Goal: Transaction & Acquisition: Purchase product/service

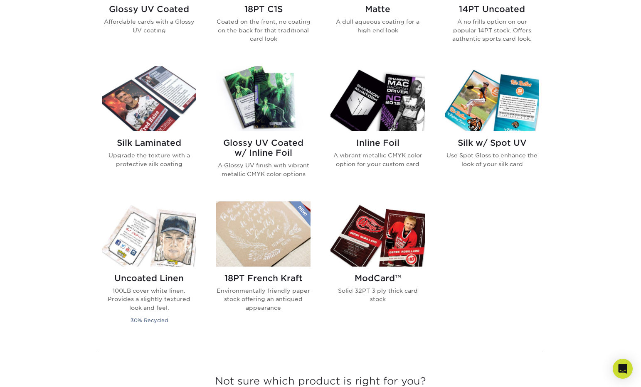
scroll to position [344, 0]
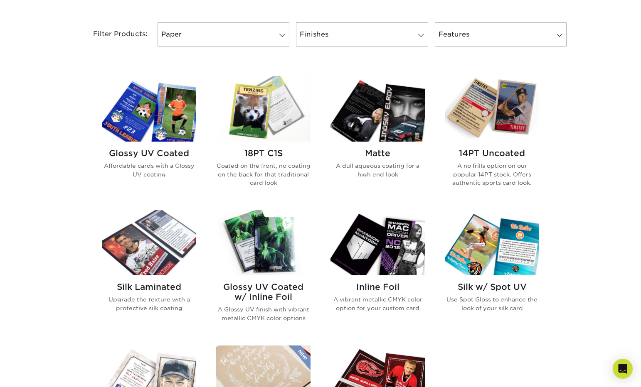
click at [139, 244] on img at bounding box center [149, 242] width 94 height 65
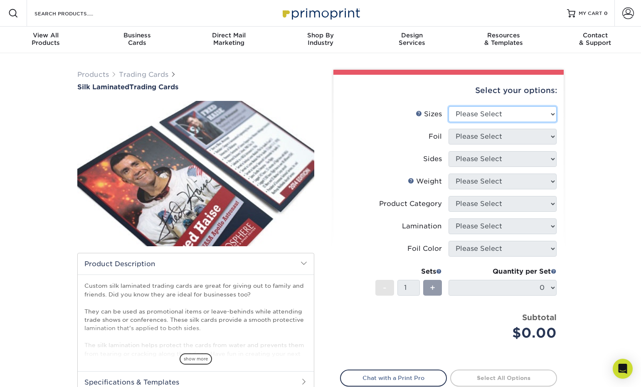
click at [498, 120] on select "Please Select 2.5" x 3.5"" at bounding box center [503, 114] width 108 height 16
select select "2.50x3.50"
click at [449, 106] on select "Please Select 2.5" x 3.5"" at bounding box center [503, 114] width 108 height 16
click at [489, 136] on select "Please Select No Yes" at bounding box center [503, 137] width 108 height 16
select select "1"
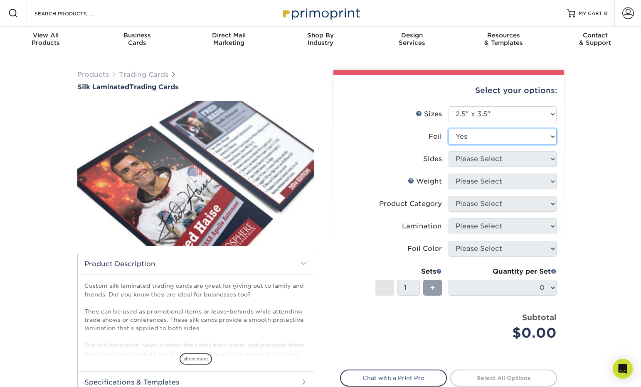
click at [449, 129] on select "Please Select No Yes" at bounding box center [503, 137] width 108 height 16
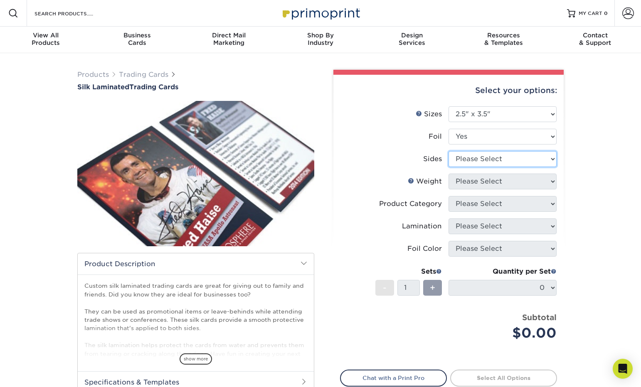
click at [504, 157] on select "Please Select Print Both Sides - Foil Both Sides Print Both Sides - Foil Front …" at bounding box center [503, 159] width 108 height 16
select select "e9e9dfb3-fba1-4d60-972c-fd9ca5904d33"
click at [449, 151] on select "Please Select Print Both Sides - Foil Both Sides Print Both Sides - Foil Front …" at bounding box center [503, 159] width 108 height 16
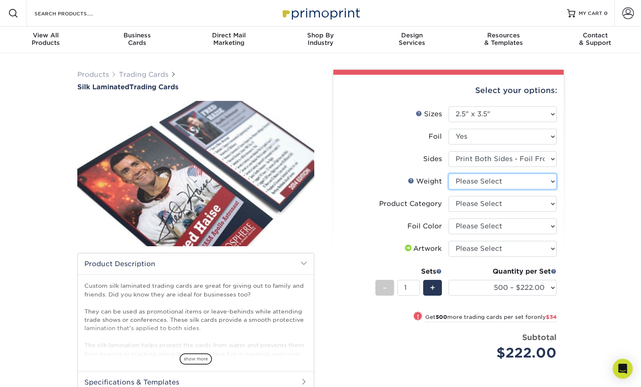
click at [503, 182] on select "Please Select 16PT" at bounding box center [503, 182] width 108 height 16
select select "16PT"
click at [449, 174] on select "Please Select 16PT" at bounding box center [503, 182] width 108 height 16
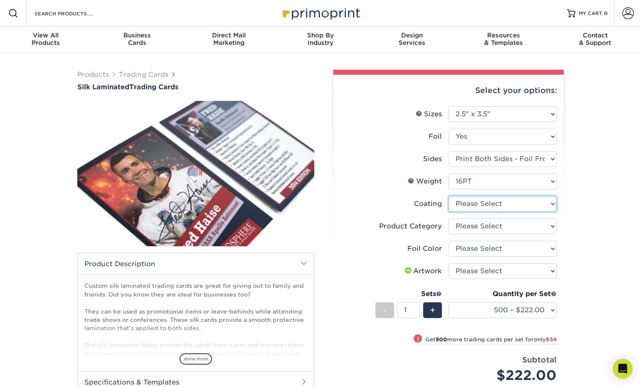
click at [508, 205] on select at bounding box center [503, 204] width 108 height 16
select select "3e7618de-abca-4bda-9f97-8b9129e913d8"
click at [449, 196] on select at bounding box center [503, 204] width 108 height 16
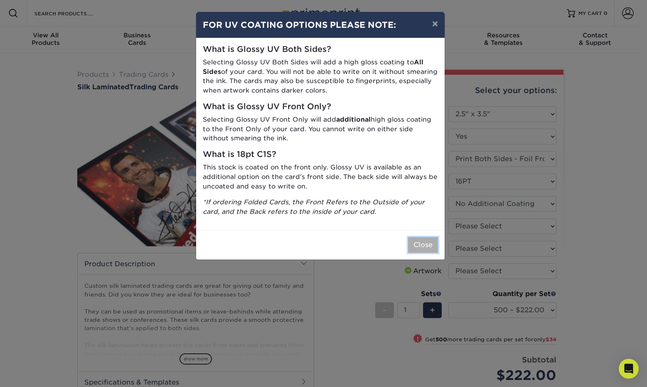
click at [426, 248] on button "Close" at bounding box center [423, 245] width 30 height 16
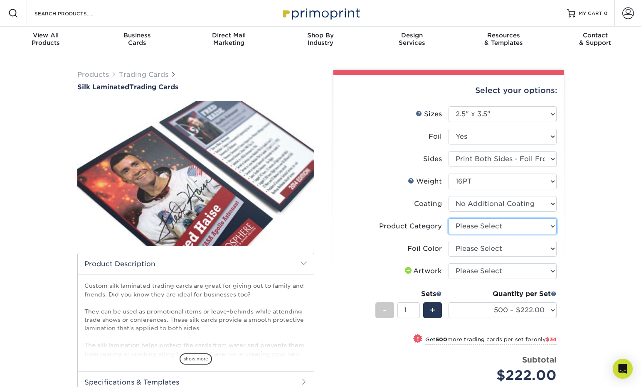
click at [517, 226] on select "Please Select Trading Cards" at bounding box center [503, 227] width 108 height 16
select select "c2f9bce9-36c2-409d-b101-c29d9d031e18"
click at [449, 219] on select "Please Select Trading Cards" at bounding box center [503, 227] width 108 height 16
click at [507, 249] on select "Please Select Silver Foil Rose Gold Foil Red Foil Gold Foil Copper Foil Blue Fo…" at bounding box center [503, 249] width 108 height 16
select select "acffa4a5-22f9-4585-ba3f-0adaa54b8c85"
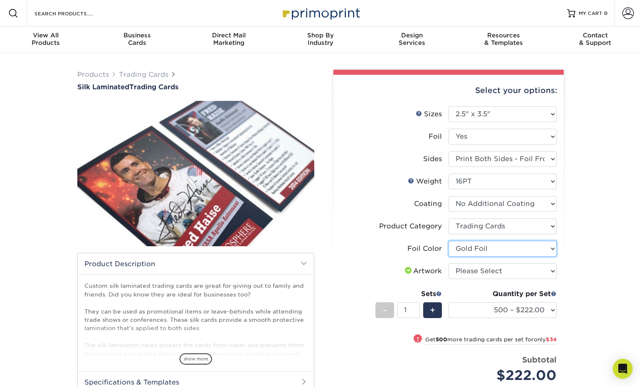
click at [449, 241] on select "Please Select Silver Foil Rose Gold Foil Red Foil Gold Foil Copper Foil Blue Fo…" at bounding box center [503, 249] width 108 height 16
click at [482, 269] on select "Please Select I will upload files I need a design - $100" at bounding box center [503, 272] width 108 height 16
select select "upload"
click at [449, 264] on select "Please Select I will upload files I need a design - $100" at bounding box center [503, 272] width 108 height 16
click at [438, 293] on span at bounding box center [439, 294] width 6 height 6
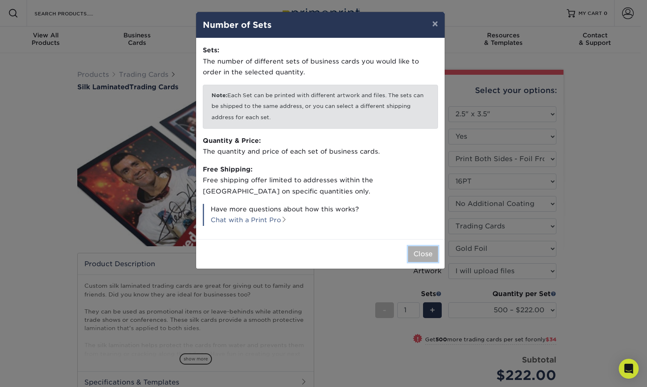
click at [430, 248] on button "Close" at bounding box center [423, 254] width 30 height 16
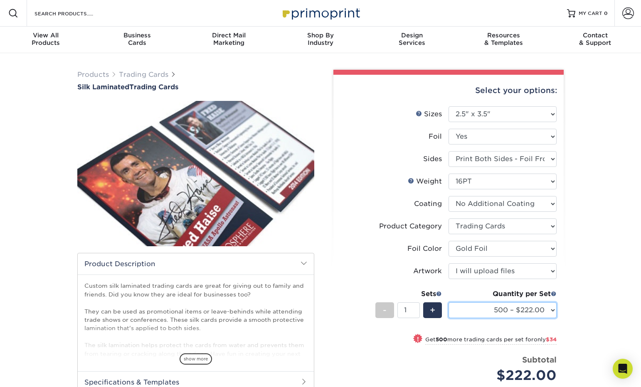
click at [532, 311] on select "500 – $222.00 1000 – $256.00 2500 – $598.00 5000 – $1135.00" at bounding box center [503, 311] width 108 height 16
click at [449, 303] on select "500 – $222.00 1000 – $256.00 2500 – $598.00 5000 – $1135.00" at bounding box center [503, 311] width 108 height 16
click at [402, 310] on input "1" at bounding box center [408, 311] width 22 height 16
type input "12"
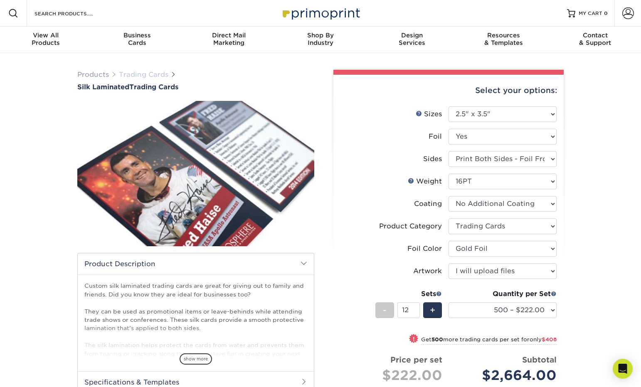
click at [144, 76] on link "Trading Cards" at bounding box center [143, 75] width 49 height 8
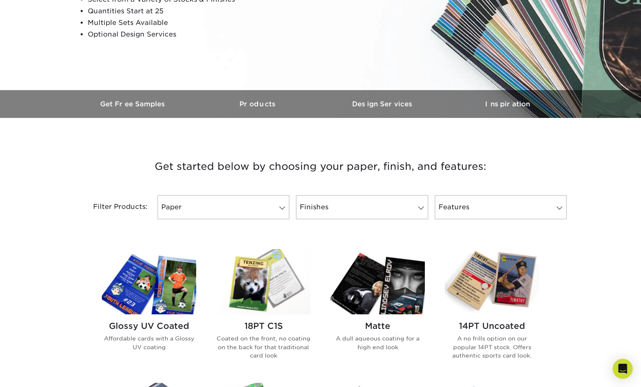
scroll to position [200, 0]
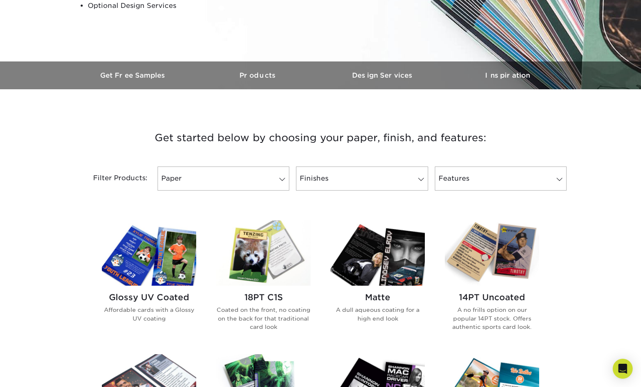
click at [259, 248] on img at bounding box center [263, 253] width 94 height 65
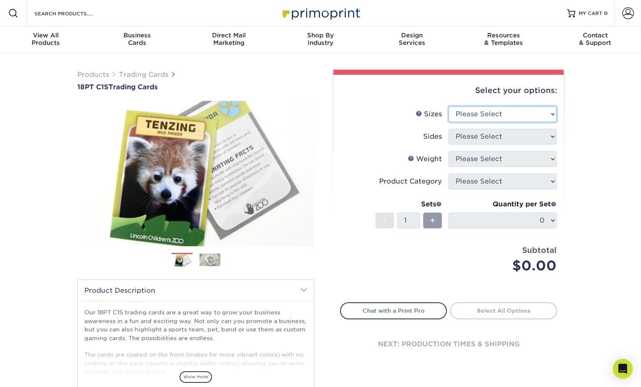
click at [532, 118] on select "Please Select 2.5" x 3.5"" at bounding box center [503, 114] width 108 height 16
select select "2.50x3.50"
click at [449, 106] on select "Please Select 2.5" x 3.5"" at bounding box center [503, 114] width 108 height 16
click at [503, 140] on select "Please Select Print Both Sides Print Front Only" at bounding box center [503, 137] width 108 height 16
select select "13abbda7-1d64-4f25-8bb2-c179b224825d"
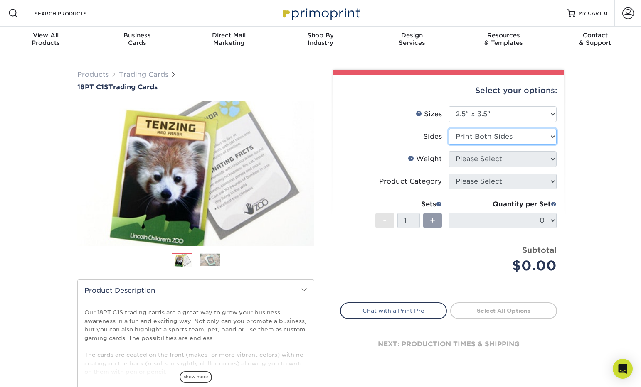
click at [449, 129] on select "Please Select Print Both Sides Print Front Only" at bounding box center [503, 137] width 108 height 16
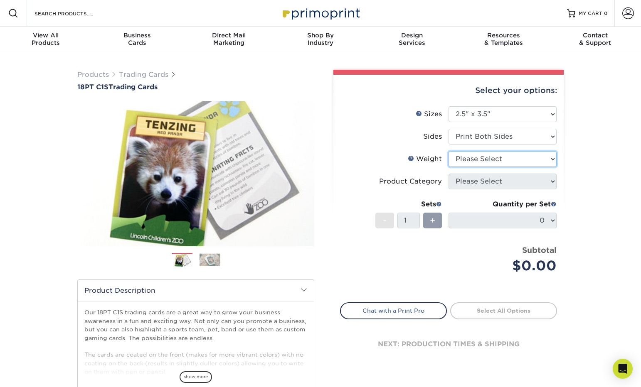
click at [498, 158] on select "Please Select 18PT C1S" at bounding box center [503, 159] width 108 height 16
select select "18PTC1S"
click at [449, 151] on select "Please Select 18PT C1S" at bounding box center [503, 159] width 108 height 16
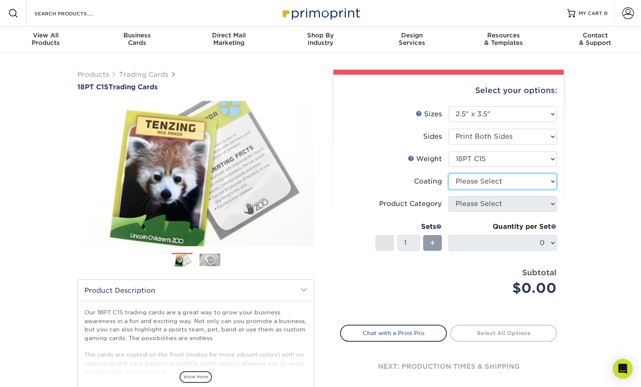
click at [498, 185] on select at bounding box center [503, 182] width 108 height 16
select select "1e8116af-acfc-44b1-83dc-8181aa338834"
click at [449, 174] on select at bounding box center [503, 182] width 108 height 16
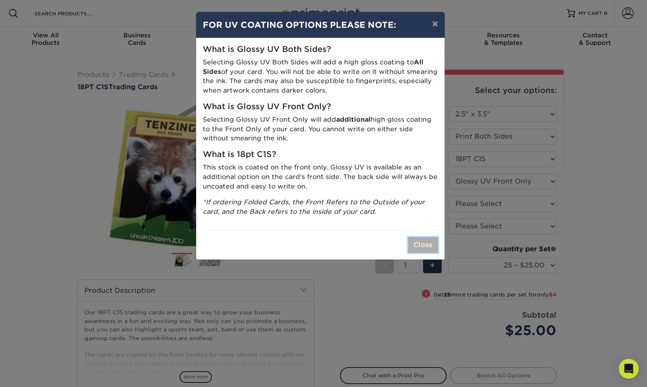
click at [426, 244] on button "Close" at bounding box center [423, 245] width 30 height 16
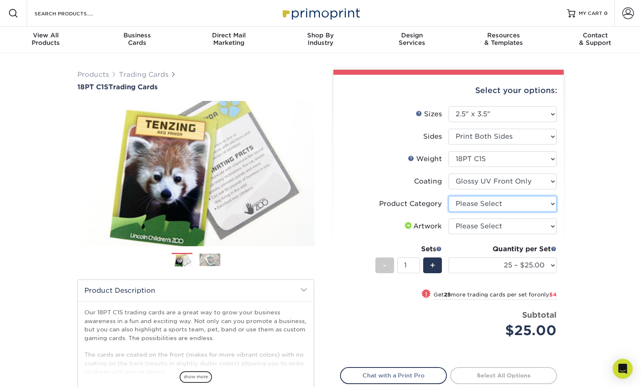
click at [506, 204] on select "Please Select Trading Cards" at bounding box center [503, 204] width 108 height 16
select select "c2f9bce9-36c2-409d-b101-c29d9d031e18"
click at [449, 196] on select "Please Select Trading Cards" at bounding box center [503, 204] width 108 height 16
click at [523, 225] on select "Please Select I will upload files I need a design - $100" at bounding box center [503, 227] width 108 height 16
select select "upload"
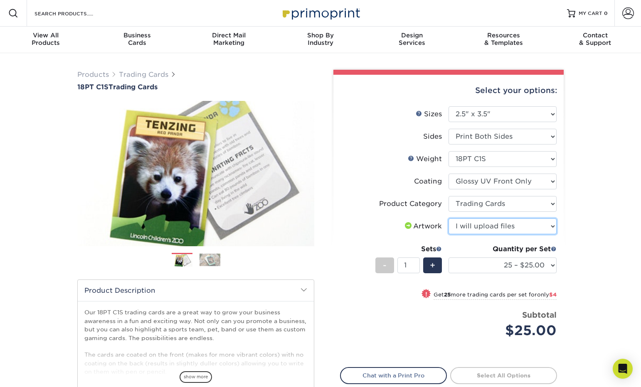
click at [449, 219] on select "Please Select I will upload files I need a design - $100" at bounding box center [503, 227] width 108 height 16
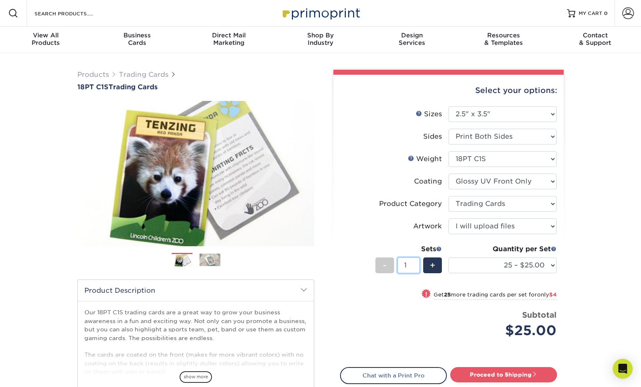
click at [410, 265] on input "1" at bounding box center [408, 266] width 22 height 16
type input "12"
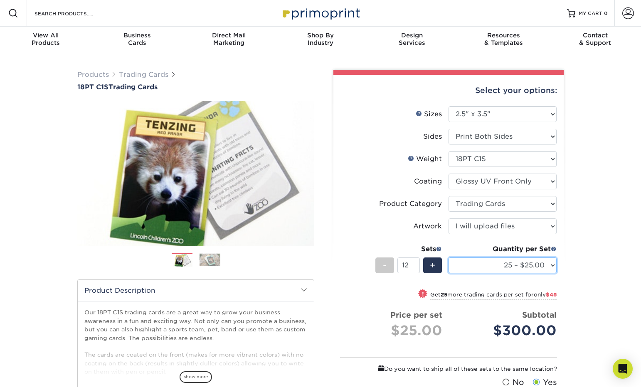
click at [543, 266] on select "25 – $25.00 50 – $29.00 75 – $37.00 100 – $41.00 250 – $48.00 500 – $58.00 1000…" at bounding box center [503, 266] width 108 height 16
select select "100 – $41.00"
click at [449, 258] on select "25 – $25.00 50 – $29.00 75 – $37.00 100 – $41.00 250 – $48.00 500 – $58.00 1000…" at bounding box center [503, 266] width 108 height 16
click at [586, 267] on div "Products Trading Cards 18PT C1S Trading Cards Previous Next show more" at bounding box center [320, 275] width 641 height 445
